Goal: Information Seeking & Learning: Learn about a topic

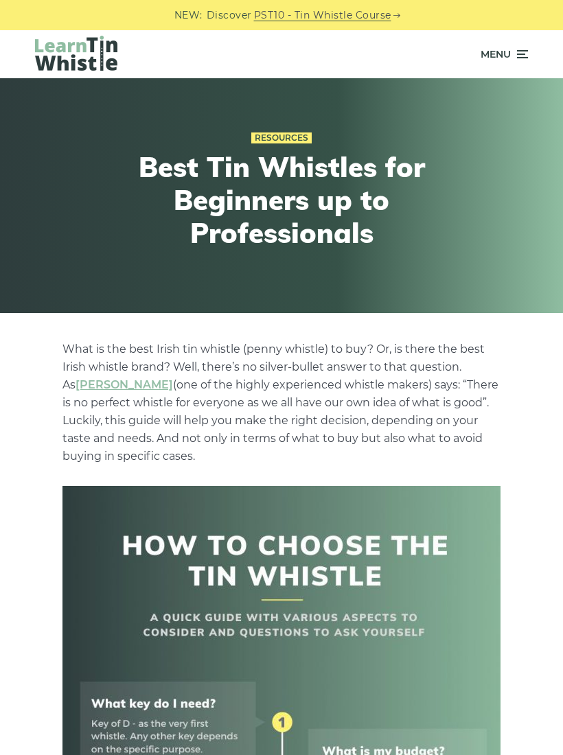
click at [521, 48] on icon at bounding box center [521, 54] width 14 height 16
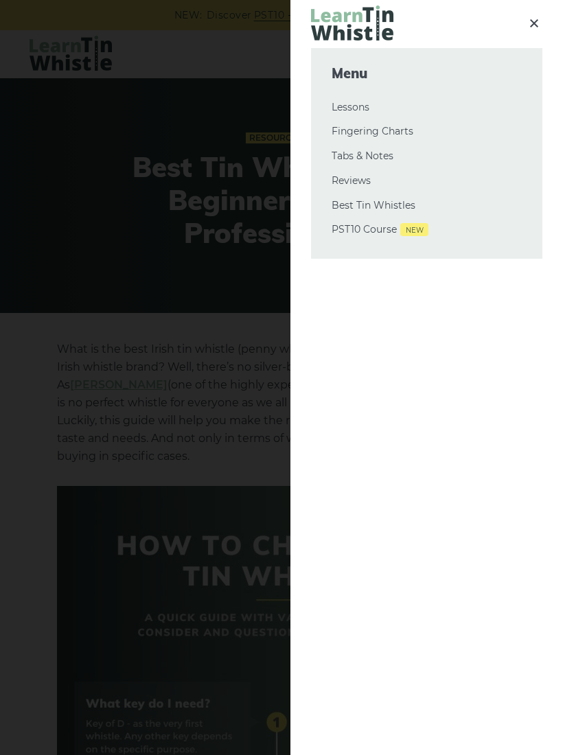
click at [381, 155] on link "Tabs & Notes" at bounding box center [426, 156] width 190 height 16
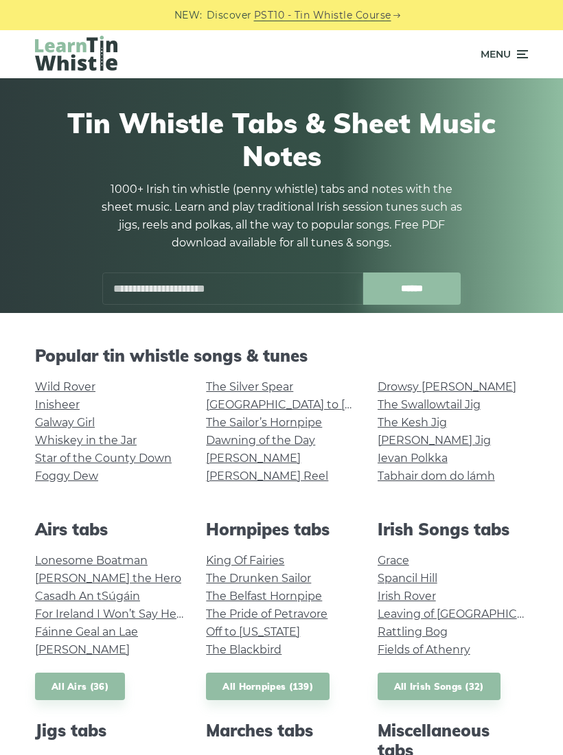
click at [425, 423] on link "The Kesh Jig" at bounding box center [411, 422] width 69 height 13
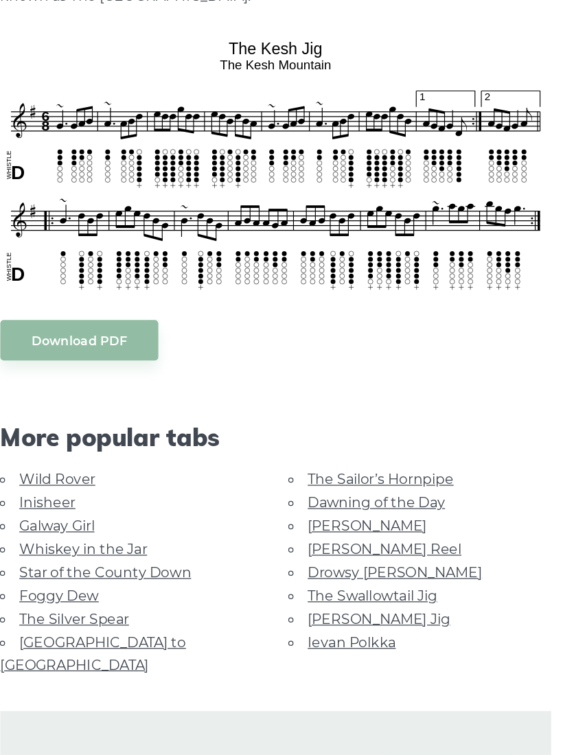
scroll to position [252, 0]
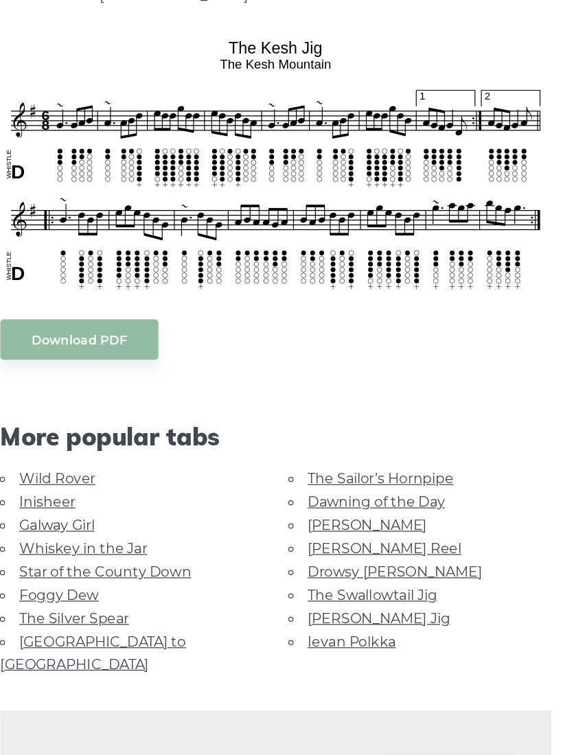
click at [324, 603] on link "The Swallowtail Jig" at bounding box center [358, 609] width 103 height 13
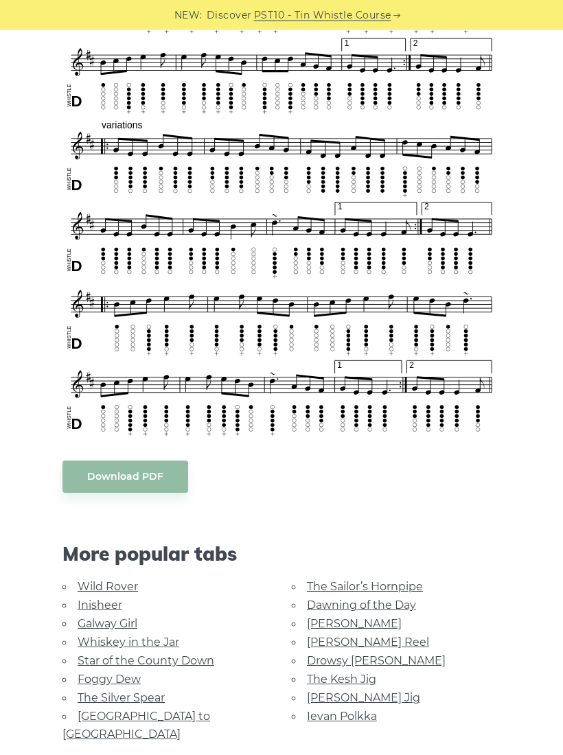
scroll to position [652, 0]
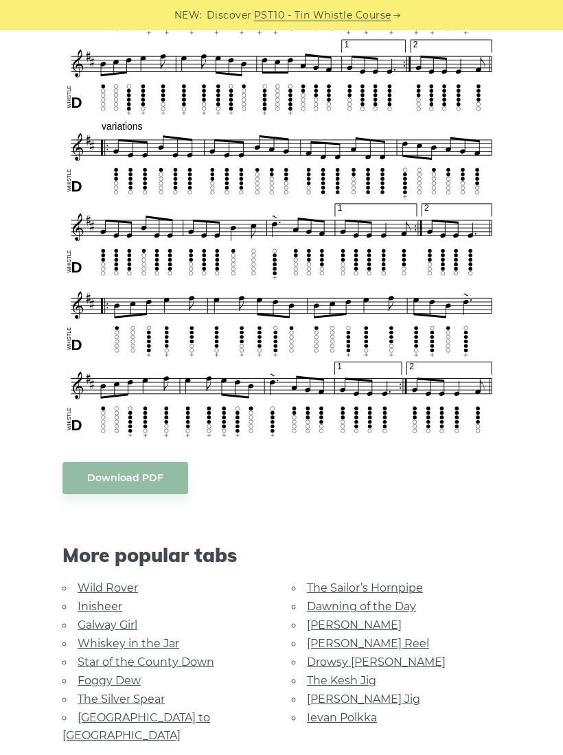
click at [372, 692] on link "[PERSON_NAME] Jig" at bounding box center [363, 698] width 113 height 13
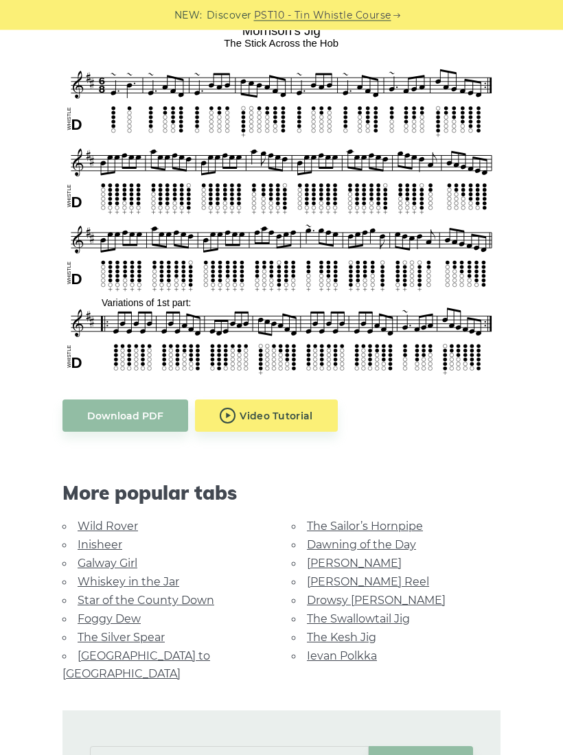
scroll to position [396, 0]
click at [401, 612] on link "The Swallowtail Jig" at bounding box center [358, 618] width 103 height 13
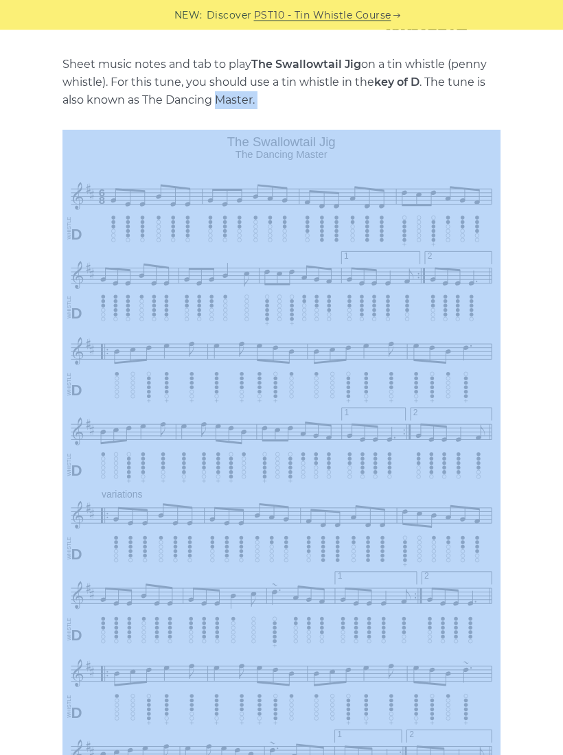
scroll to position [285, 0]
click at [510, 416] on div "Sheet music notes and tab to play The Swallowtail Jig on a tin whistle (penny w…" at bounding box center [281, 651] width 458 height 1190
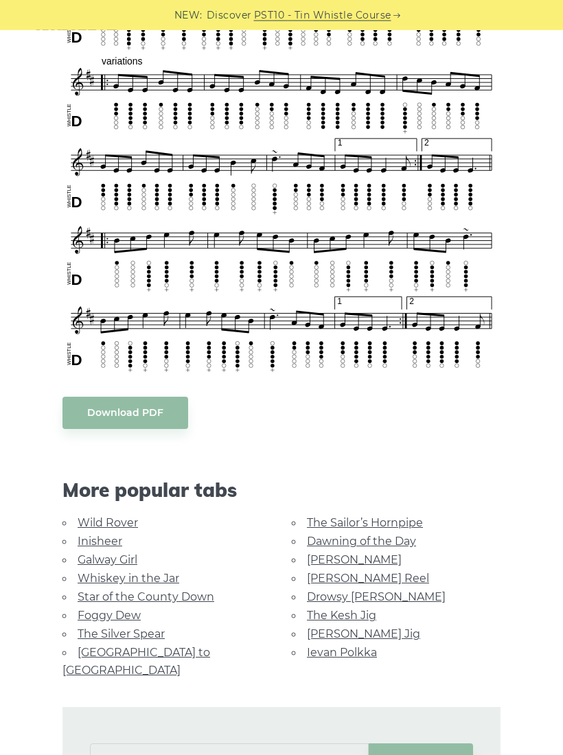
scroll to position [717, 0]
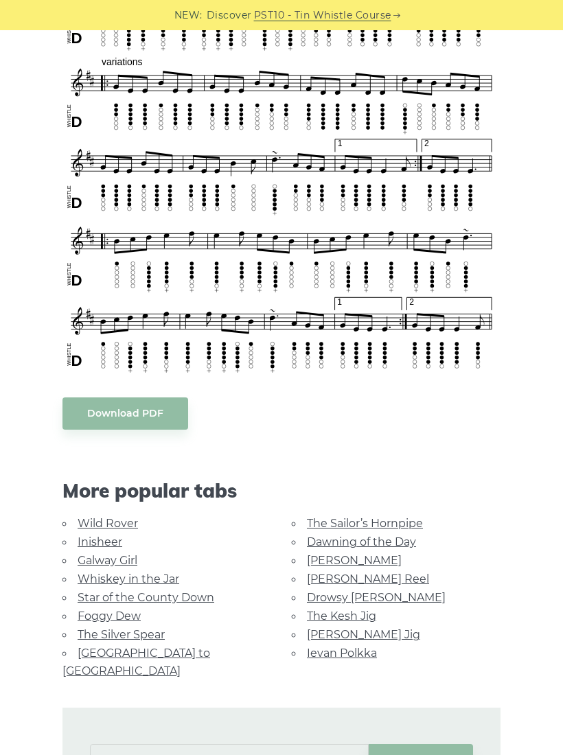
click at [388, 595] on link "Drowsy [PERSON_NAME]" at bounding box center [376, 597] width 139 height 13
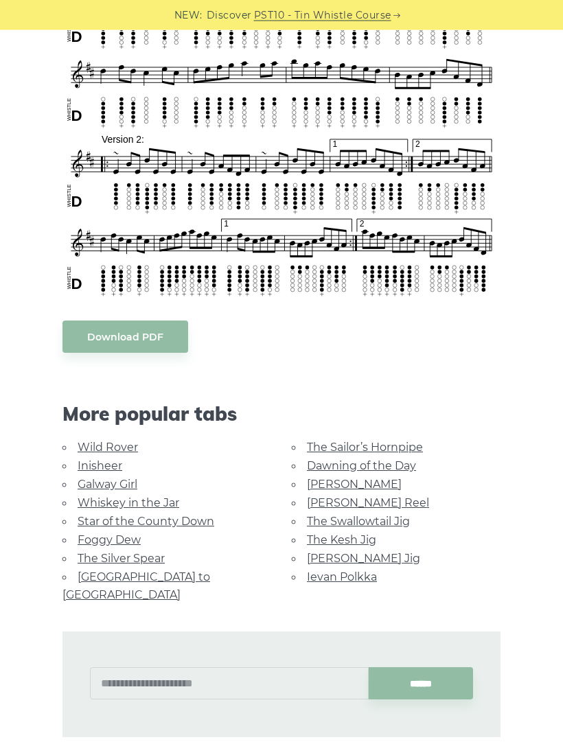
scroll to position [535, 0]
click at [157, 552] on link "The Silver Spear" at bounding box center [121, 558] width 87 height 13
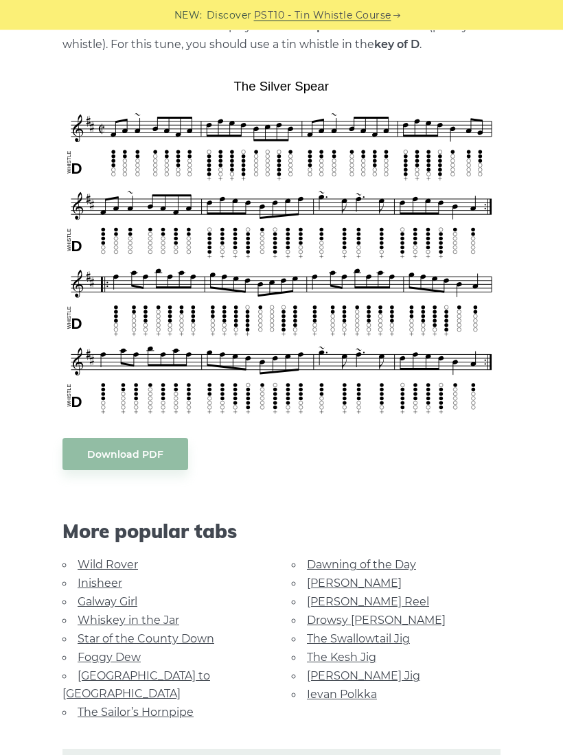
scroll to position [321, 0]
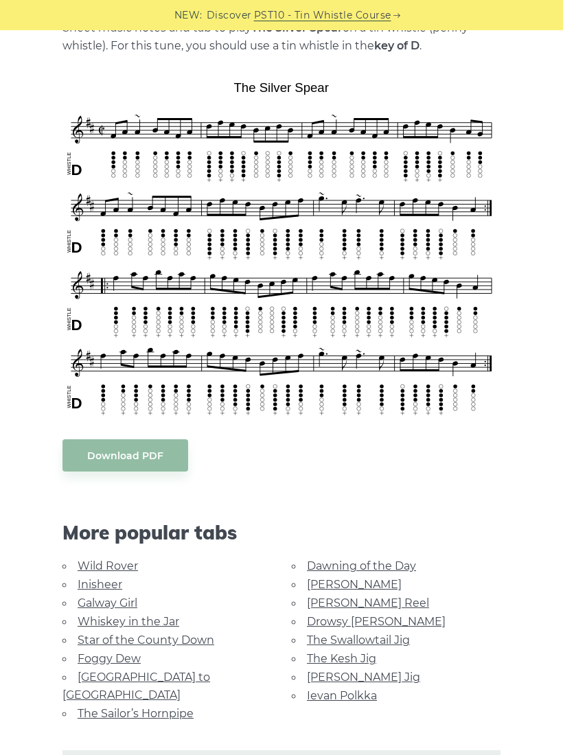
click at [135, 654] on link "Foggy Dew" at bounding box center [109, 658] width 63 height 13
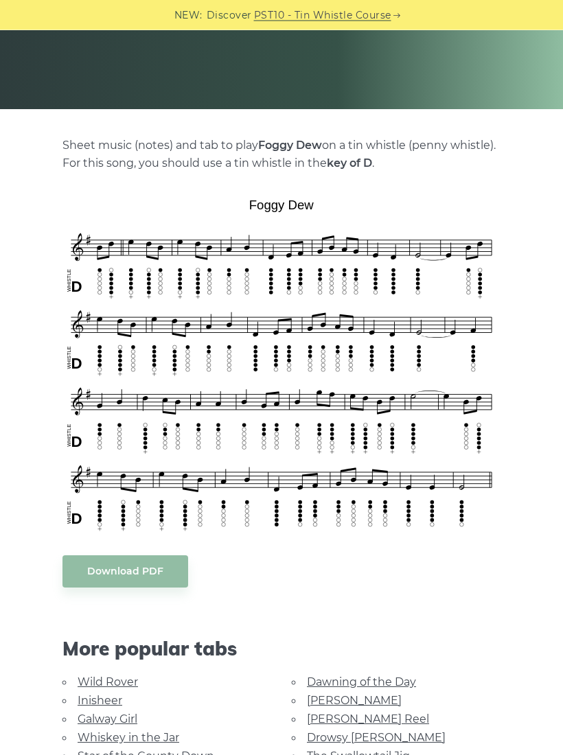
scroll to position [204, 0]
click at [309, 697] on link "[PERSON_NAME]" at bounding box center [354, 700] width 95 height 13
click at [314, 694] on link "[PERSON_NAME]" at bounding box center [354, 700] width 95 height 13
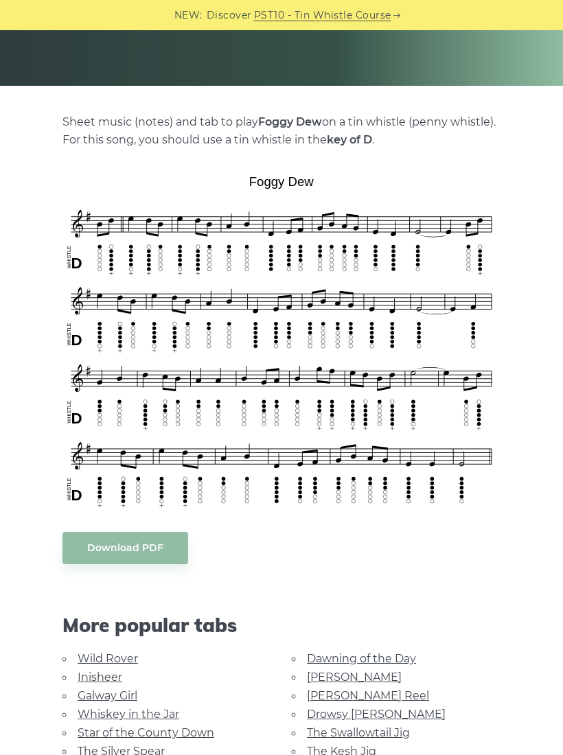
click at [318, 681] on link "[PERSON_NAME]" at bounding box center [354, 676] width 95 height 13
click at [314, 681] on link "[PERSON_NAME]" at bounding box center [354, 676] width 95 height 13
click at [307, 678] on link "[PERSON_NAME]" at bounding box center [354, 676] width 95 height 13
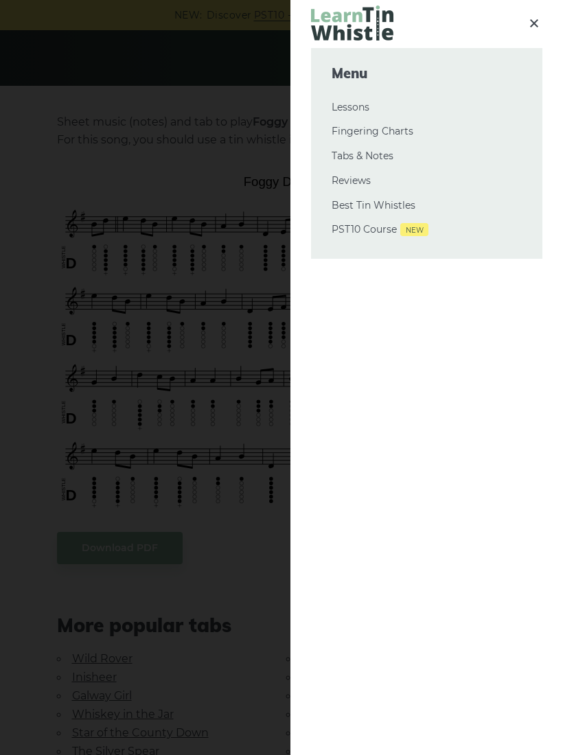
click at [521, 60] on div at bounding box center [281, 377] width 563 height 755
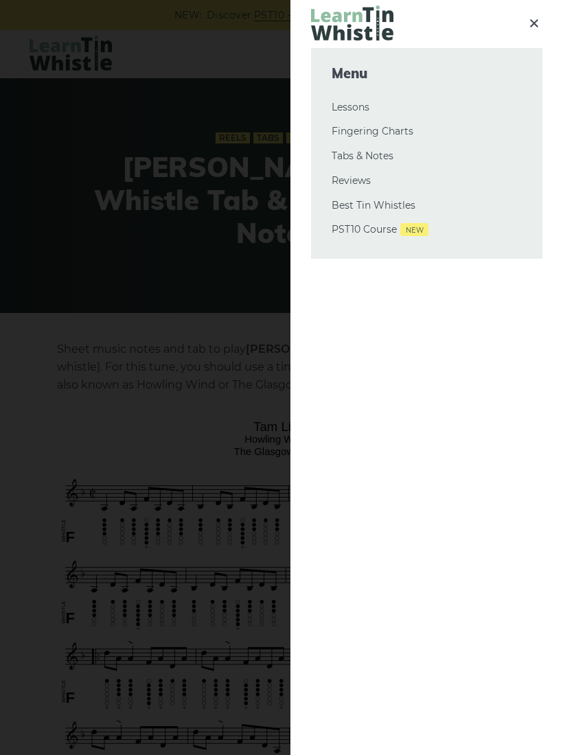
click at [346, 161] on link "Tabs & Notes" at bounding box center [426, 156] width 190 height 16
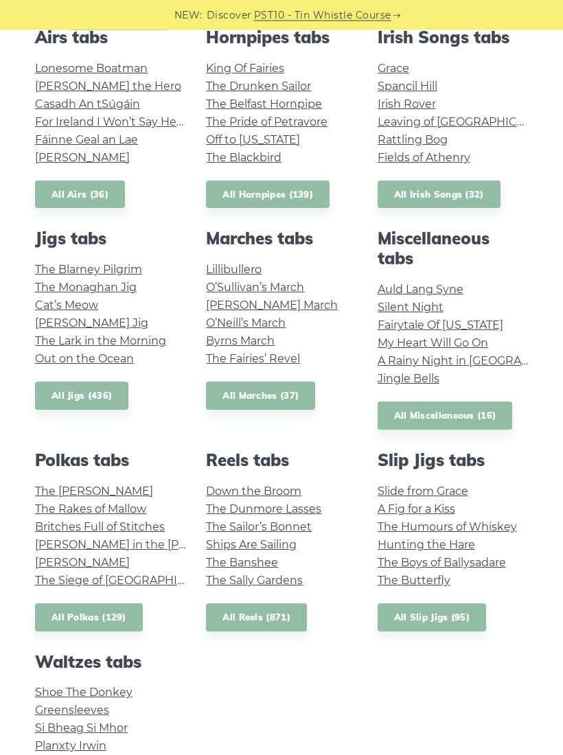
scroll to position [492, 0]
click at [411, 412] on link "All Miscellaneous (16)" at bounding box center [444, 415] width 135 height 28
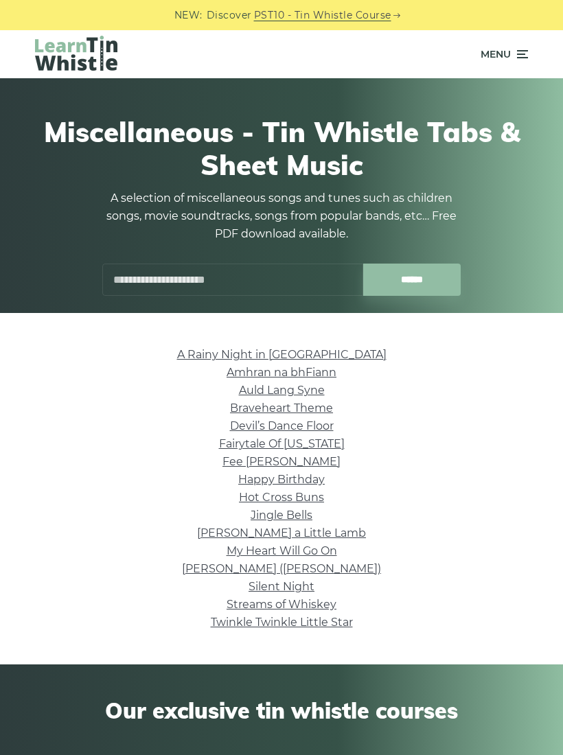
click at [226, 551] on link "My Heart Will Go On" at bounding box center [281, 550] width 110 height 13
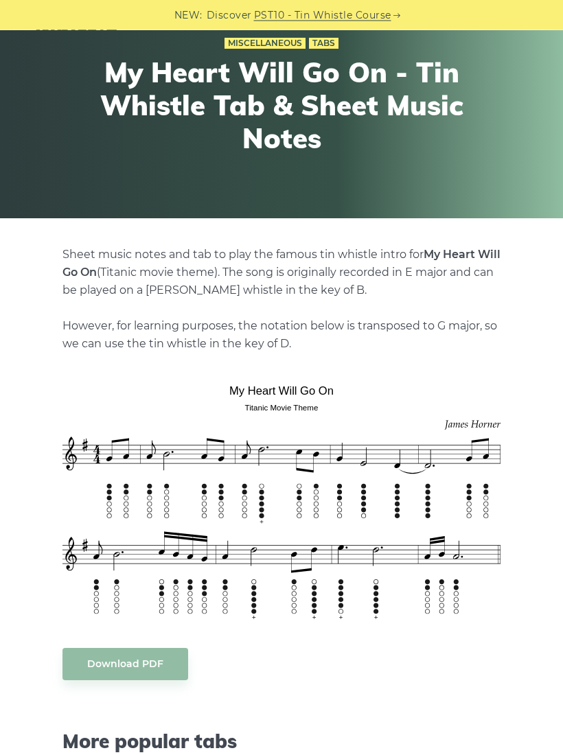
scroll to position [95, 0]
